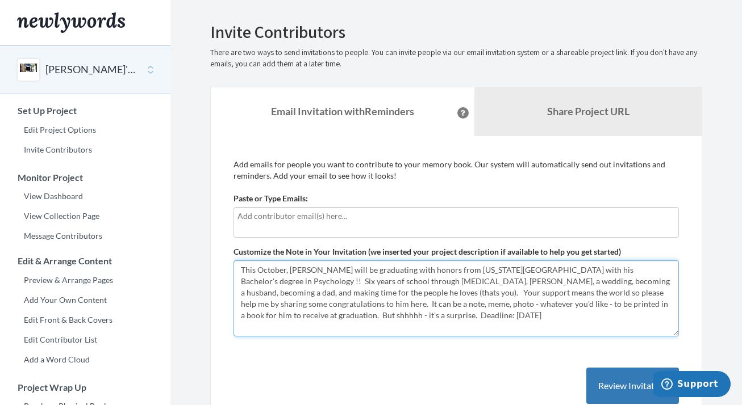
click at [554, 280] on textarea "This October, [PERSON_NAME] will be graduating with honors from [US_STATE][GEOG…" at bounding box center [455, 299] width 445 height 76
type textarea "This October, [PERSON_NAME] will be graduating with honors from [US_STATE][GEOG…"
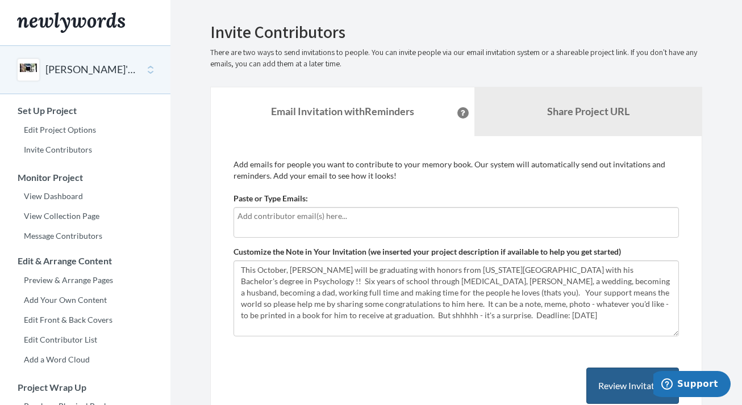
click at [603, 378] on button "Review Invitation" at bounding box center [632, 386] width 93 height 37
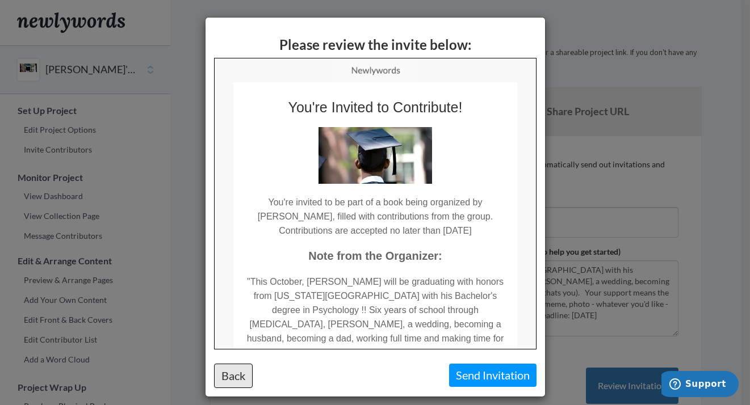
click at [220, 382] on button "Back" at bounding box center [233, 376] width 39 height 24
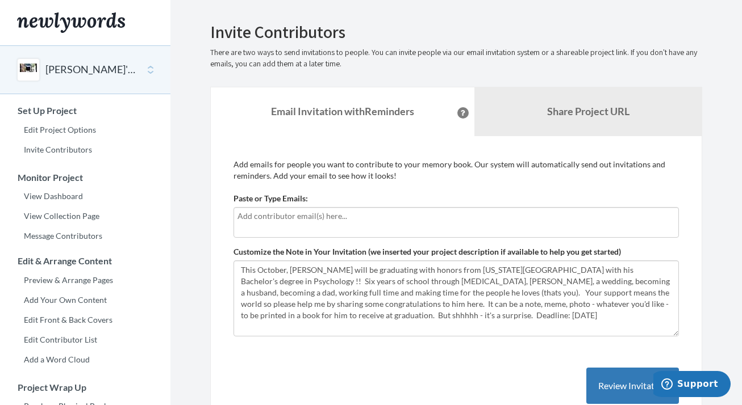
click at [268, 216] on input "text" at bounding box center [455, 216] width 437 height 12
type input "[EMAIL_ADDRESS][DOMAIN_NAME]"
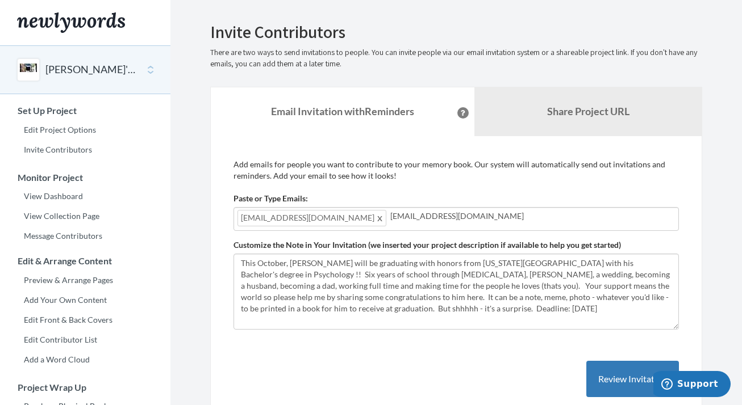
type input "[EMAIL_ADDRESS][DOMAIN_NAME]"
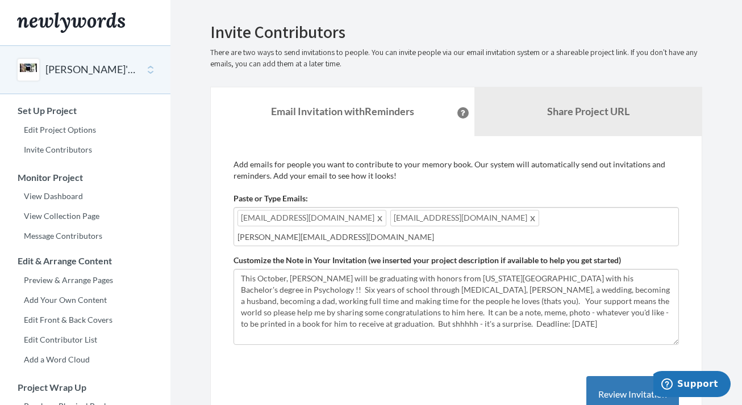
type input "[PERSON_NAME][EMAIL_ADDRESS][DOMAIN_NAME]"
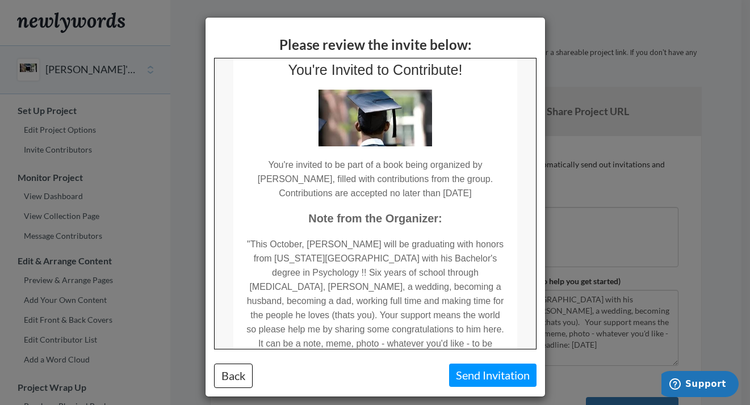
scroll to position [39, 0]
click at [226, 375] on button "Back" at bounding box center [233, 376] width 39 height 24
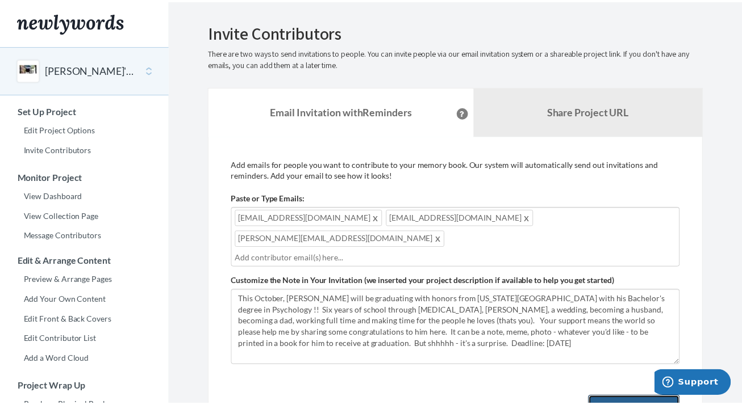
scroll to position [7, 0]
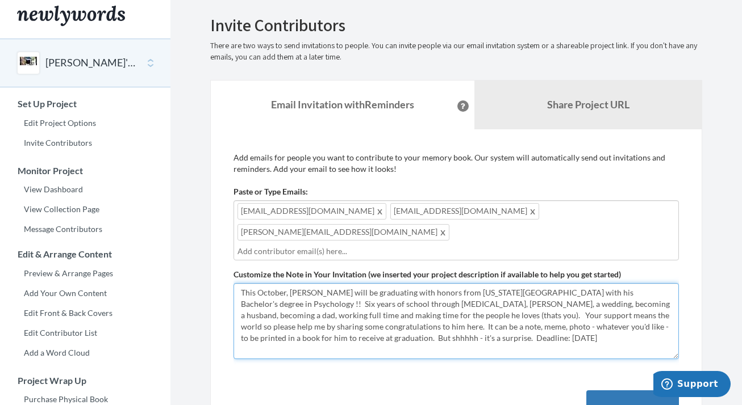
click at [610, 283] on textarea "This October, [PERSON_NAME] will be graduating with honors from [US_STATE][GEOG…" at bounding box center [455, 321] width 445 height 76
click at [612, 283] on textarea "This October, [PERSON_NAME] will be graduating with honors from [US_STATE][GEOG…" at bounding box center [455, 321] width 445 height 76
type textarea "This October, [PERSON_NAME] will be graduating with honors from [US_STATE][GEOG…"
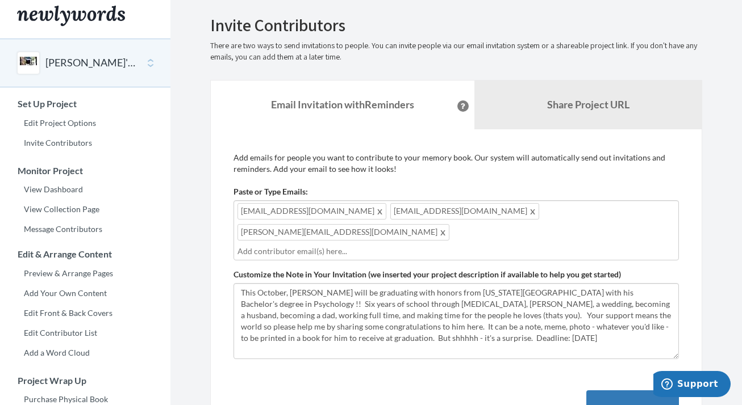
click at [576, 218] on div "[EMAIL_ADDRESS][DOMAIN_NAME] [EMAIL_ADDRESS][DOMAIN_NAME] [PERSON_NAME][EMAIL_A…" at bounding box center [455, 230] width 445 height 60
type input "[EMAIL_ADDRESS][DOMAIN_NAME]"
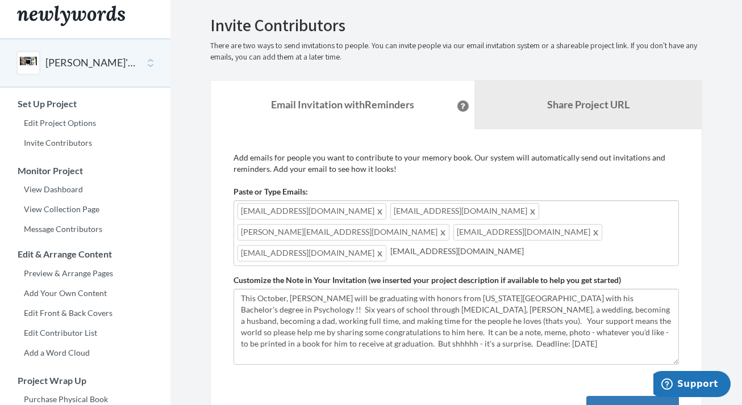
type input "[EMAIL_ADDRESS][DOMAIN_NAME]"
click at [456, 223] on div "[EMAIL_ADDRESS][DOMAIN_NAME] [EMAIL_ADDRESS][DOMAIN_NAME] [PERSON_NAME][EMAIL_A…" at bounding box center [455, 233] width 445 height 66
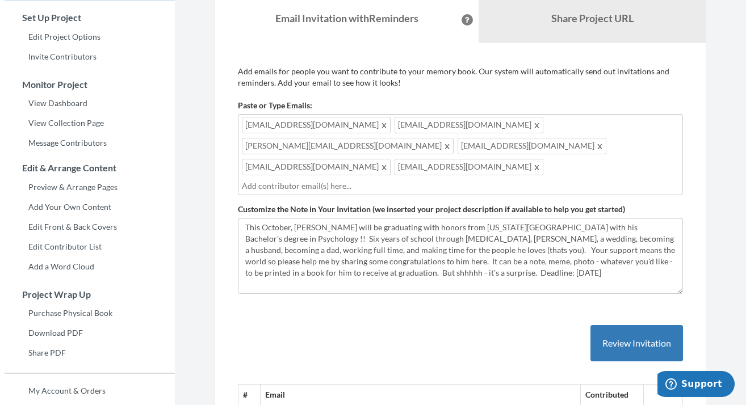
scroll to position [94, 0]
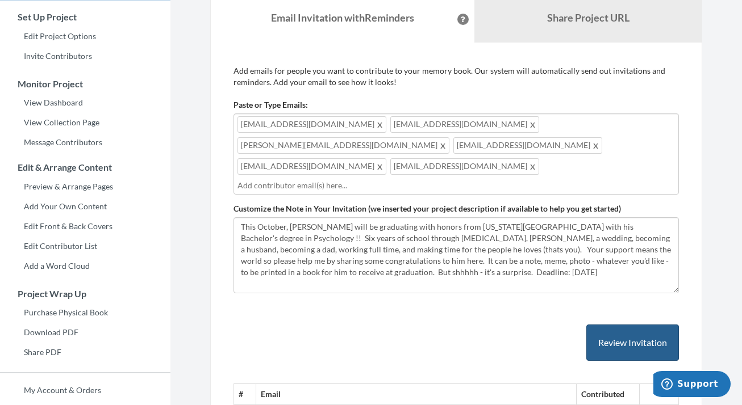
click at [620, 325] on button "Review Invitation" at bounding box center [632, 343] width 93 height 37
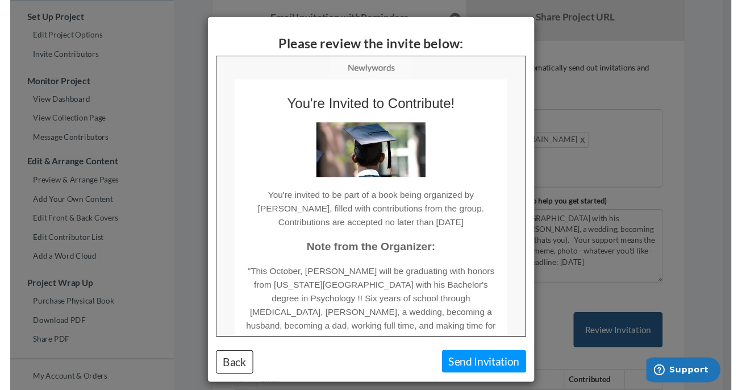
scroll to position [0, 0]
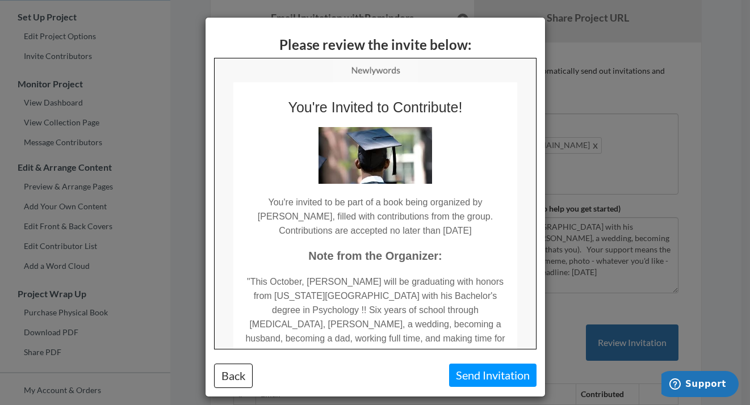
click at [481, 379] on button "Send Invitation" at bounding box center [492, 375] width 87 height 23
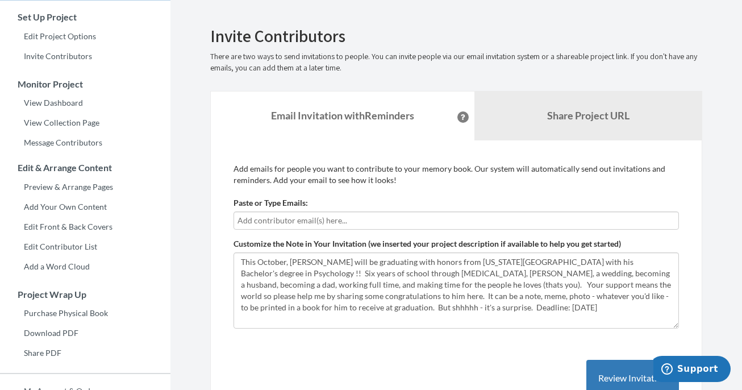
click at [278, 223] on input "text" at bounding box center [455, 220] width 437 height 12
type input "[EMAIL_ADDRESS][DOMAIN_NAME]"
click at [338, 217] on input "[EMAIL_ADDRESS][DOMAIN_NAME]" at bounding box center [455, 220] width 437 height 12
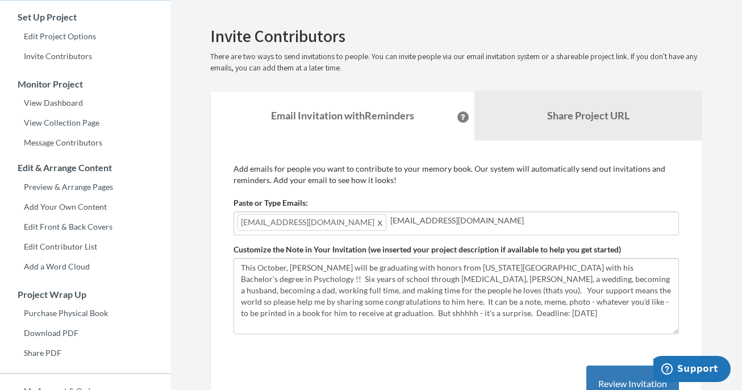
type input "[EMAIL_ADDRESS][DOMAIN_NAME]"
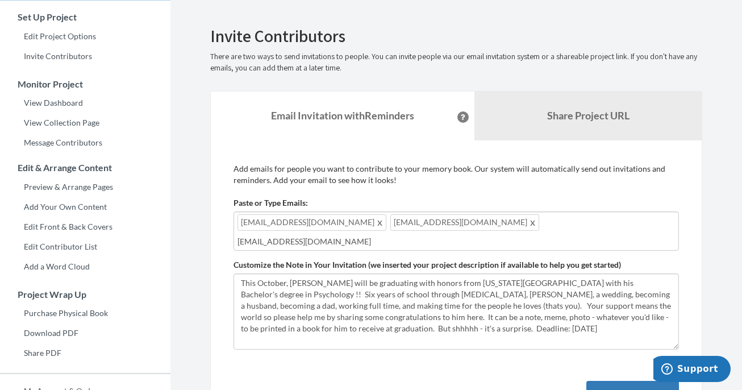
type input "[EMAIL_ADDRESS][DOMAIN_NAME]"
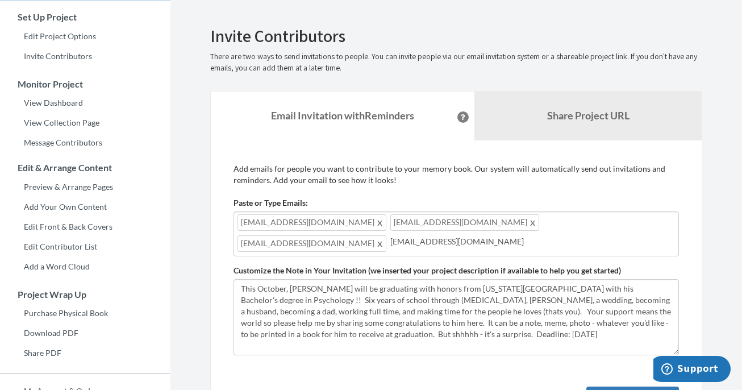
type input "[EMAIL_ADDRESS][DOMAIN_NAME]"
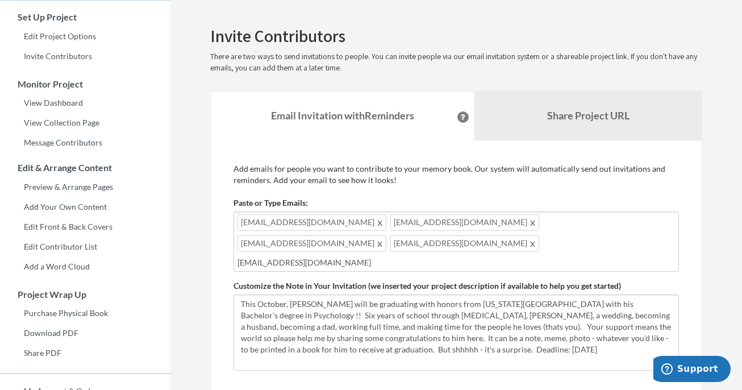
type input "[EMAIL_ADDRESS][DOMAIN_NAME]"
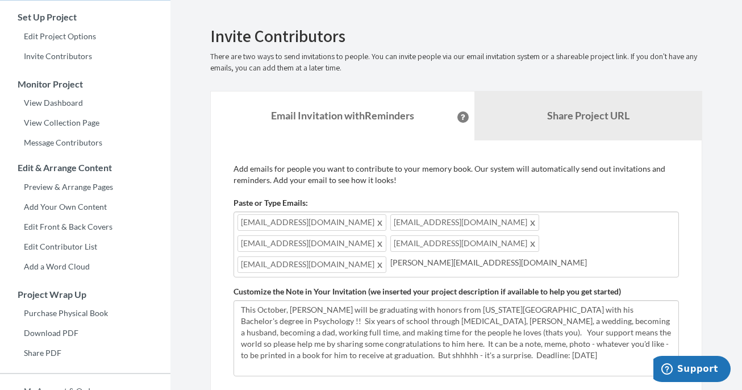
type input "[PERSON_NAME][EMAIL_ADDRESS][DOMAIN_NAME]"
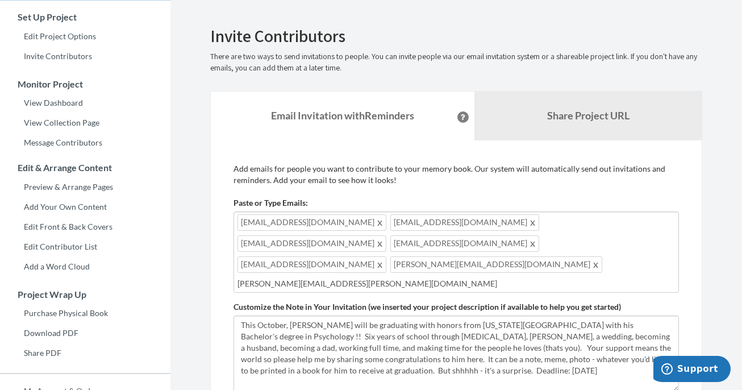
type input "[PERSON_NAME][EMAIL_ADDRESS][PERSON_NAME][DOMAIN_NAME]"
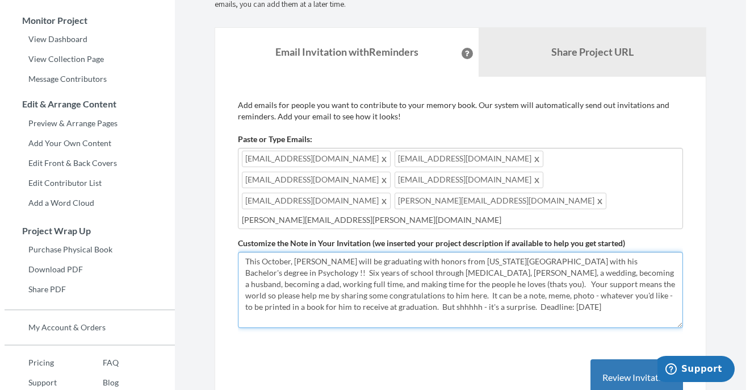
scroll to position [161, 0]
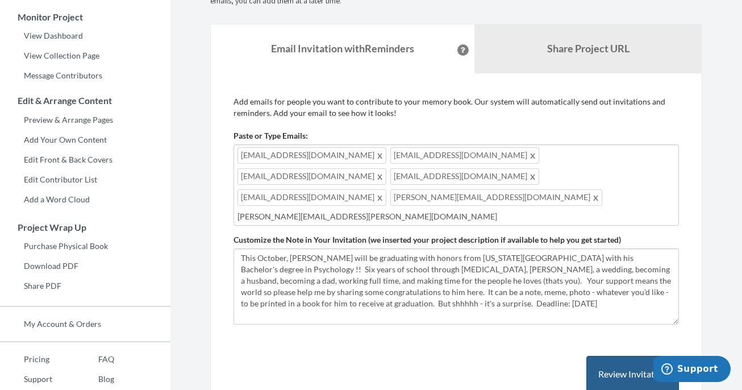
click at [615, 356] on button "Review Invitation" at bounding box center [632, 373] width 93 height 37
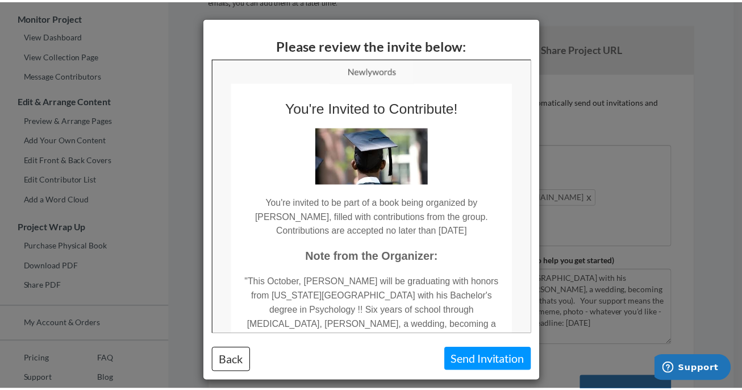
scroll to position [0, 0]
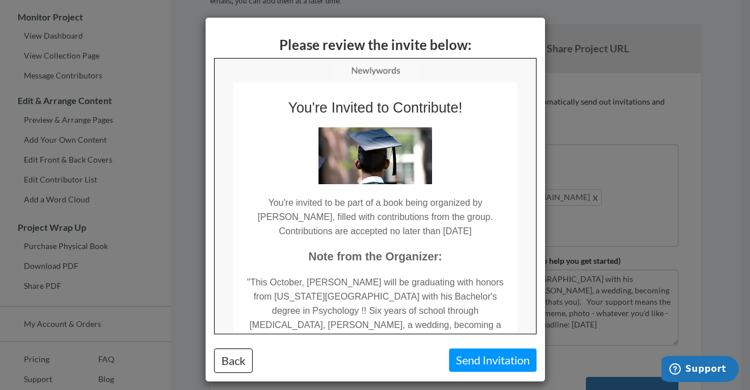
click at [476, 361] on button "Send Invitation" at bounding box center [492, 359] width 87 height 23
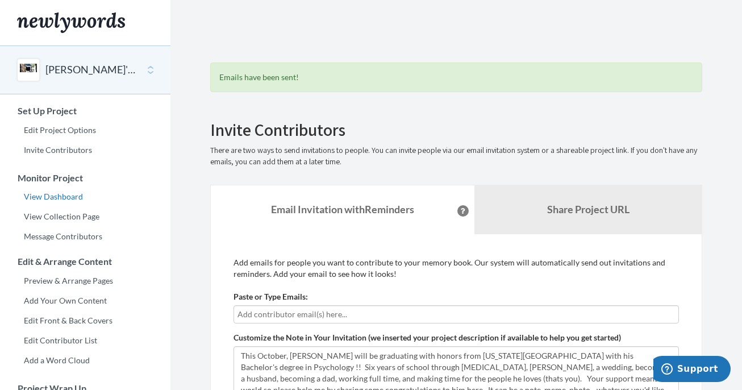
click at [71, 198] on link "View Dashboard" at bounding box center [85, 196] width 170 height 17
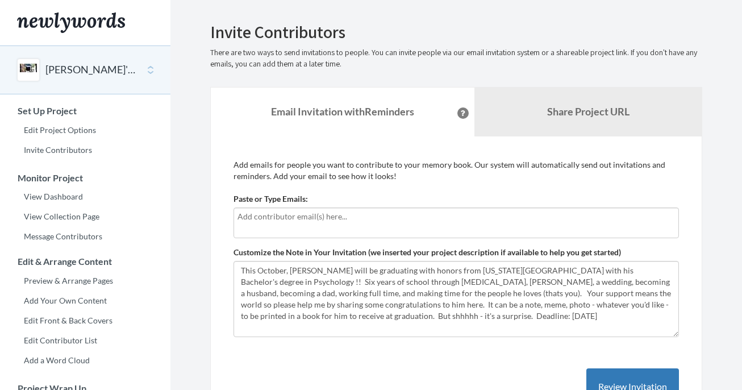
click at [433, 222] on div at bounding box center [455, 222] width 445 height 31
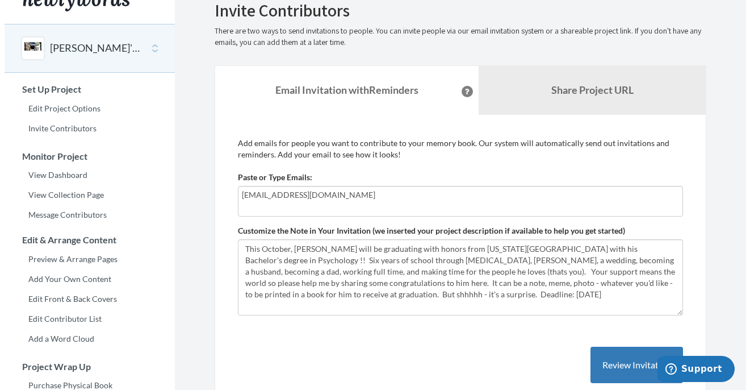
scroll to position [25, 0]
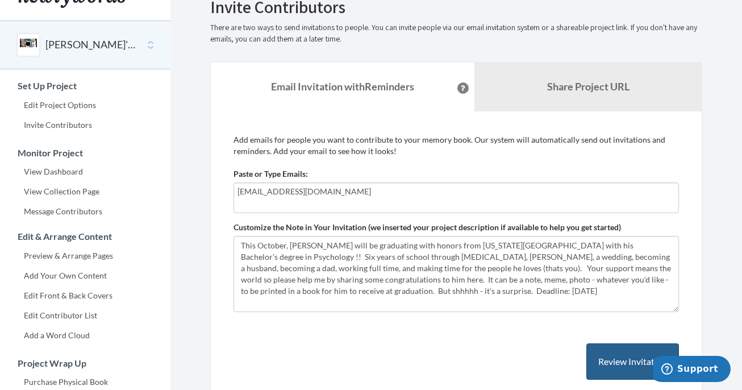
type input "garay609@yahoo.com"
click at [614, 355] on button "Review Invitation" at bounding box center [632, 361] width 93 height 37
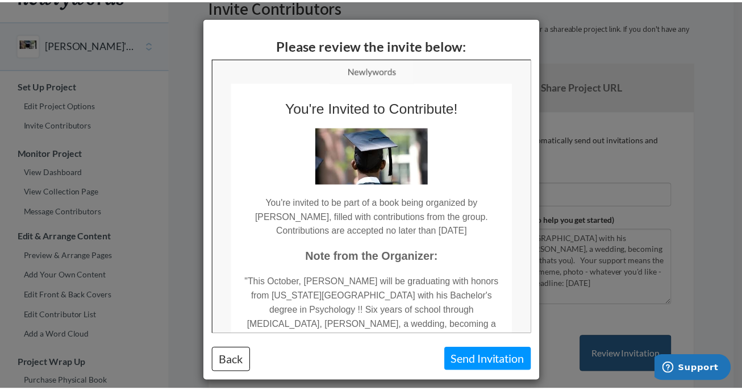
scroll to position [0, 0]
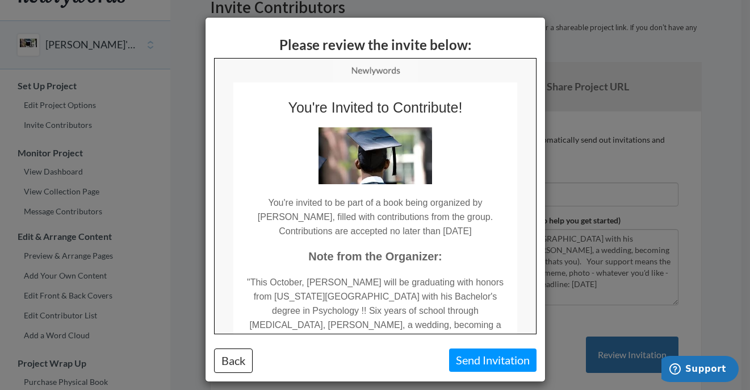
click at [491, 354] on button "Send Invitation" at bounding box center [492, 359] width 87 height 23
